Goal: Task Accomplishment & Management: Manage account settings

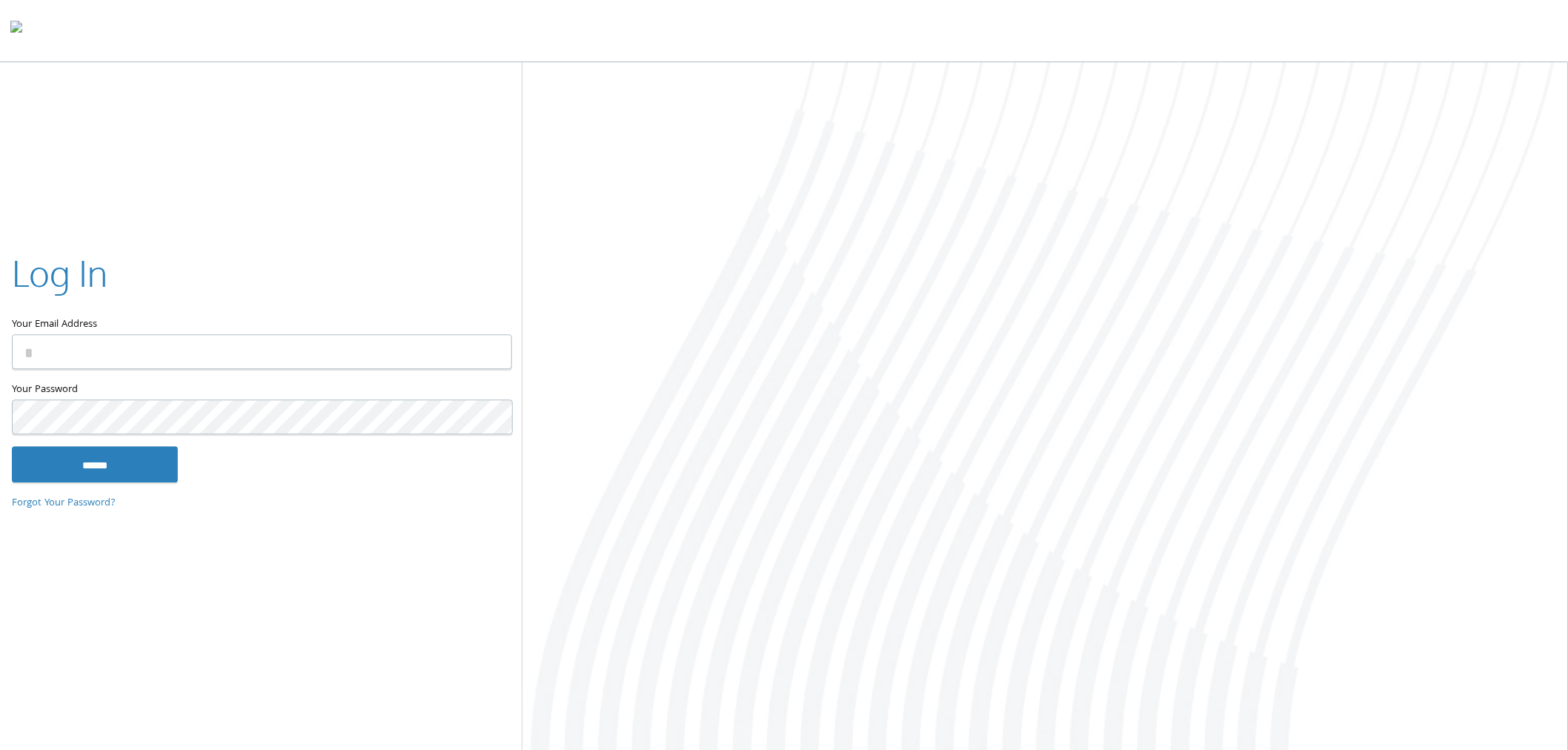
type input "**********"
click at [102, 469] on input "******" at bounding box center [94, 464] width 166 height 35
type input "**********"
click at [91, 469] on input "******" at bounding box center [94, 468] width 166 height 35
